Goal: Ask a question

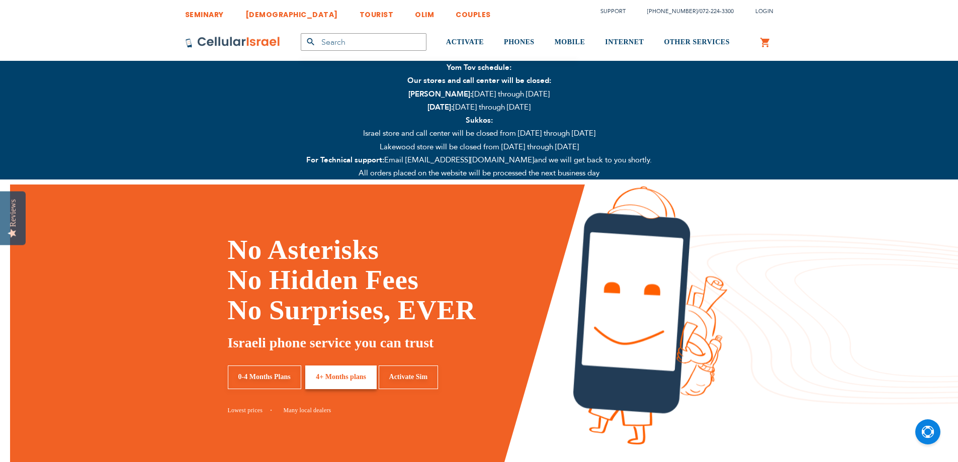
click at [567, 41] on span "MOBILE" at bounding box center [570, 42] width 31 height 8
type input "yitzgold"
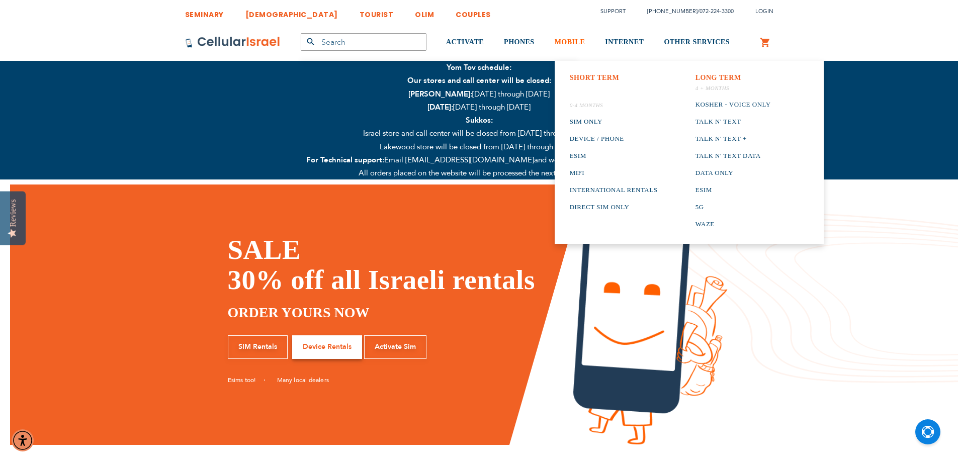
type input "yitzgold"
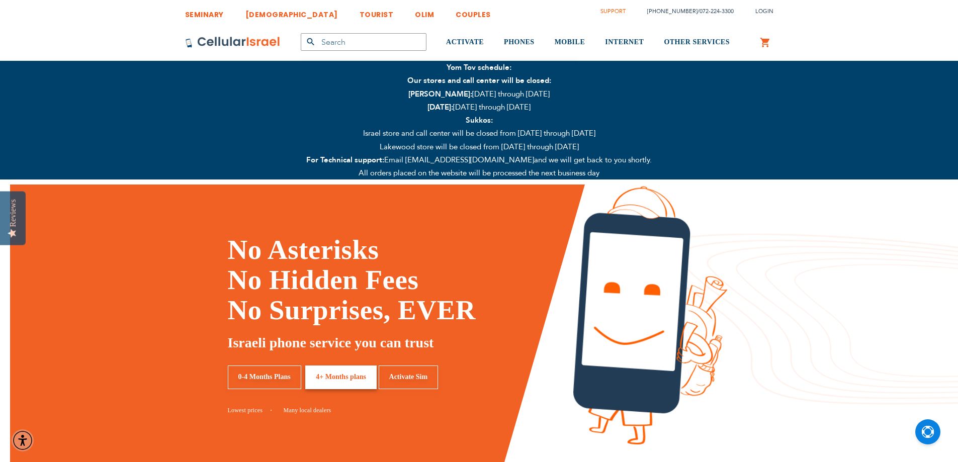
click at [616, 11] on link "Support" at bounding box center [612, 12] width 25 height 8
